Goal: Information Seeking & Learning: Learn about a topic

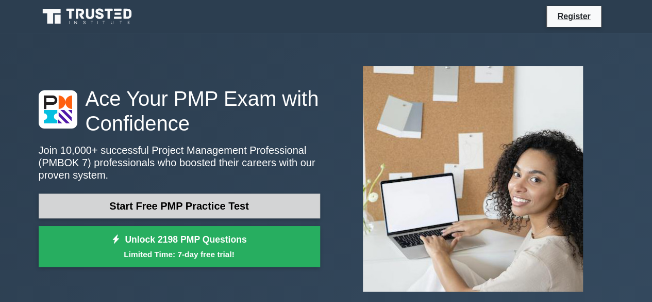
click at [243, 204] on link "Start Free PMP Practice Test" at bounding box center [179, 205] width 281 height 25
click at [130, 209] on link "Start Free PMP Practice Test" at bounding box center [179, 205] width 281 height 25
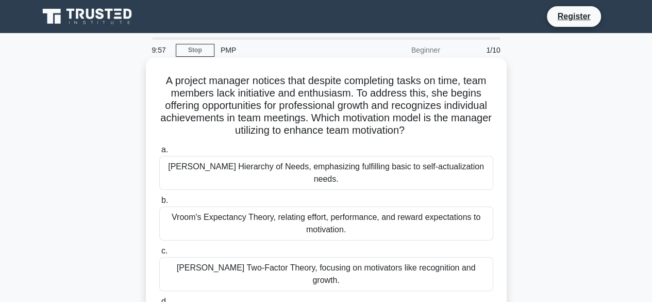
click at [320, 167] on div "Maslow's Hierarchy of Needs, emphasizing fulfilling basic to self-actualization…" at bounding box center [326, 173] width 334 height 34
click at [159, 153] on input "a. Maslow's Hierarchy of Needs, emphasizing fulfilling basic to self-actualizat…" at bounding box center [159, 149] width 0 height 7
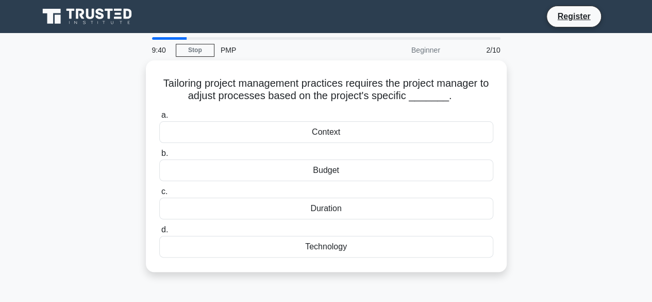
drag, startPoint x: 329, startPoint y: 208, endPoint x: 138, endPoint y: 206, distance: 191.3
click at [138, 206] on div "Tailoring project management practices requires the project manager to adjust p…" at bounding box center [326, 172] width 588 height 224
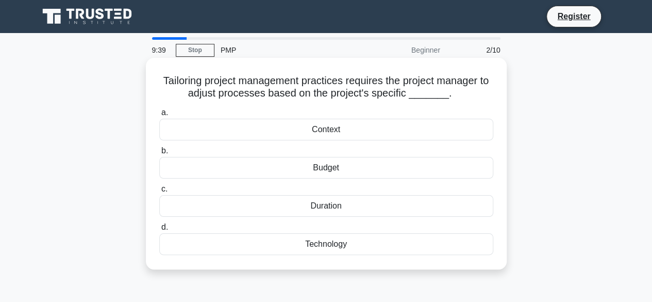
drag, startPoint x: 223, startPoint y: 210, endPoint x: 176, endPoint y: 197, distance: 48.3
click at [185, 194] on label "c. Duration" at bounding box center [326, 199] width 334 height 34
click at [180, 190] on label "c. Duration" at bounding box center [326, 199] width 334 height 34
click at [159, 190] on input "c. Duration" at bounding box center [159, 189] width 0 height 7
